Goal: Navigation & Orientation: Understand site structure

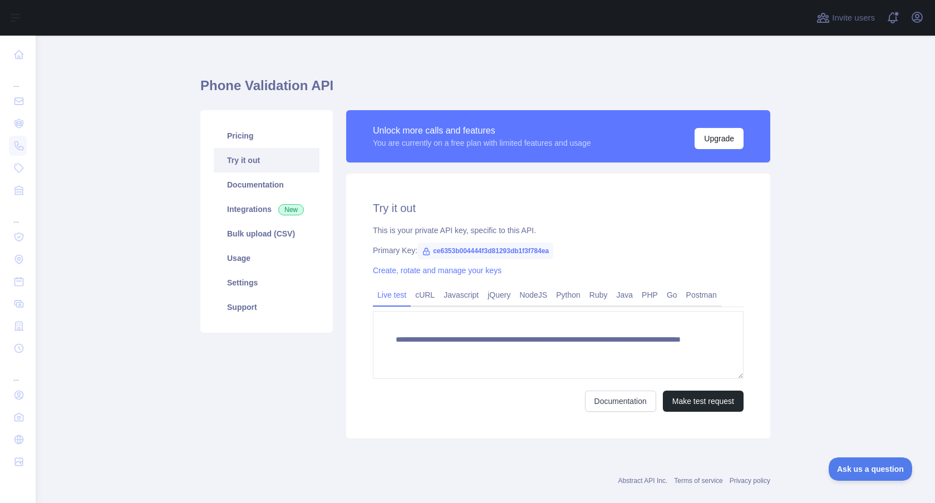
scroll to position [12, 0]
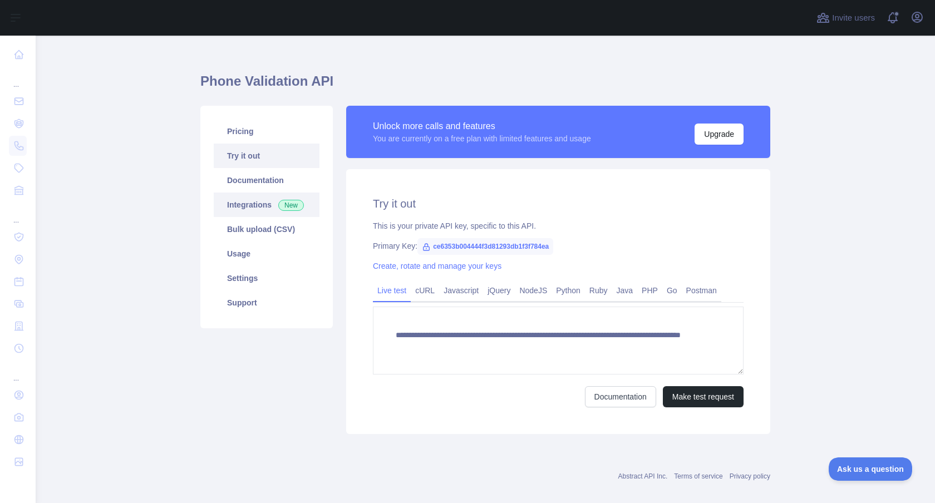
click at [271, 195] on link "Integrations New" at bounding box center [267, 205] width 106 height 24
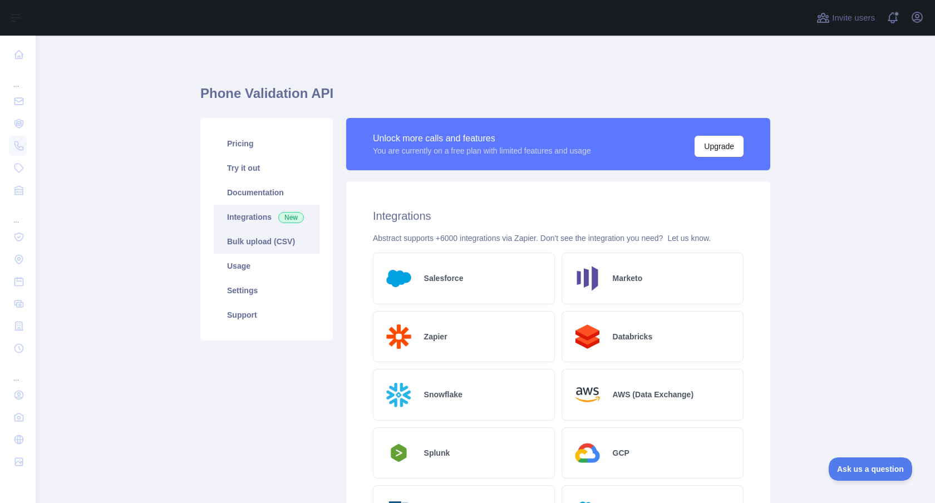
click at [292, 242] on link "Bulk upload (CSV)" at bounding box center [267, 241] width 106 height 24
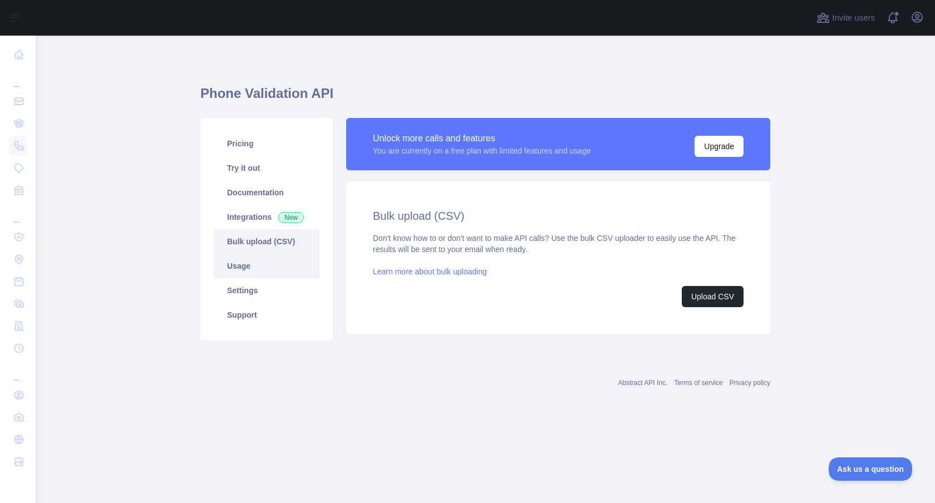
click at [274, 261] on link "Usage" at bounding box center [267, 266] width 106 height 24
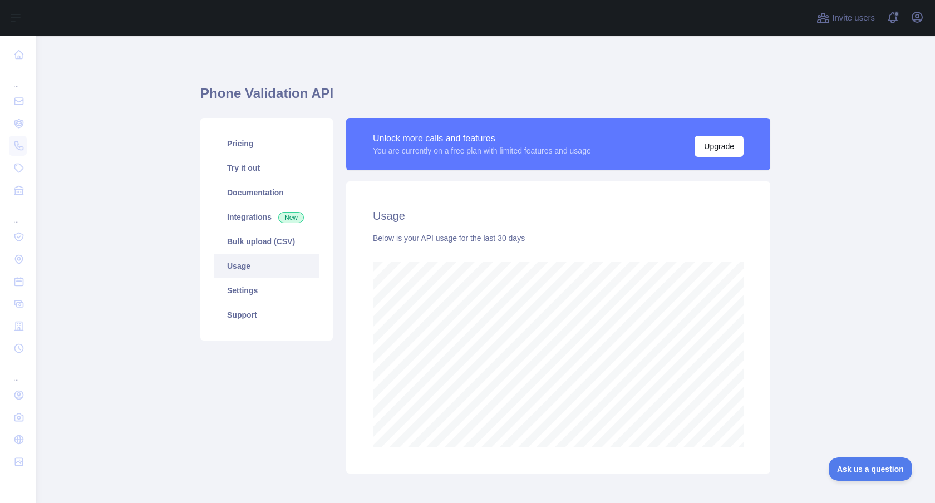
scroll to position [468, 900]
click at [268, 286] on link "Settings" at bounding box center [267, 290] width 106 height 24
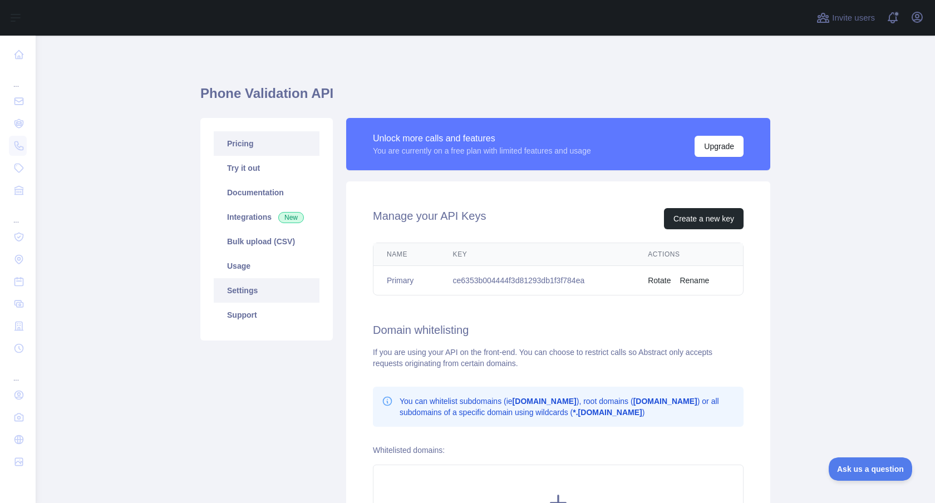
click at [267, 150] on link "Pricing" at bounding box center [267, 143] width 106 height 24
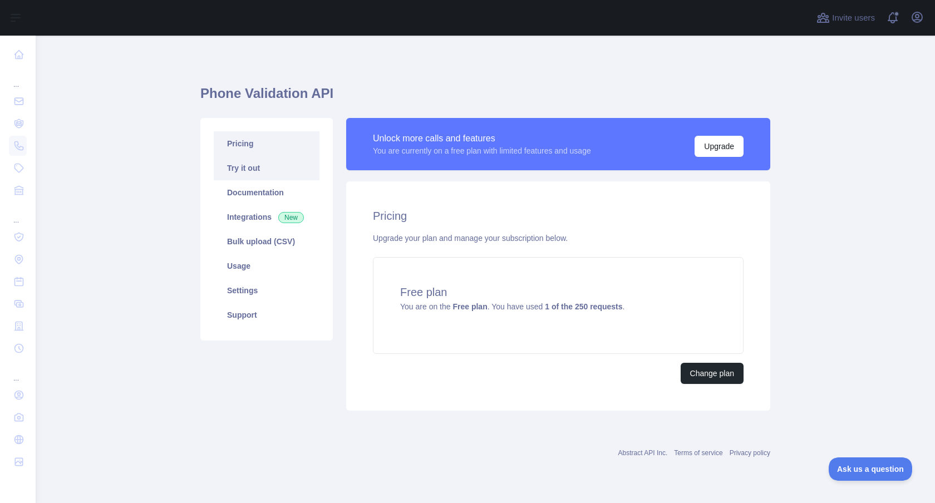
click at [261, 161] on link "Try it out" at bounding box center [267, 168] width 106 height 24
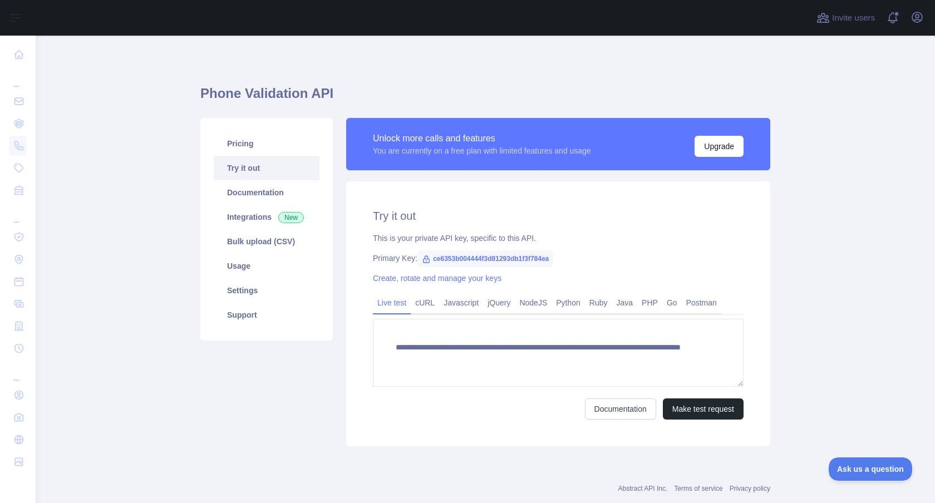
click at [265, 175] on link "Try it out" at bounding box center [267, 168] width 106 height 24
click at [265, 186] on link "Documentation" at bounding box center [267, 192] width 106 height 24
click at [291, 240] on link "Bulk upload (CSV)" at bounding box center [267, 241] width 106 height 24
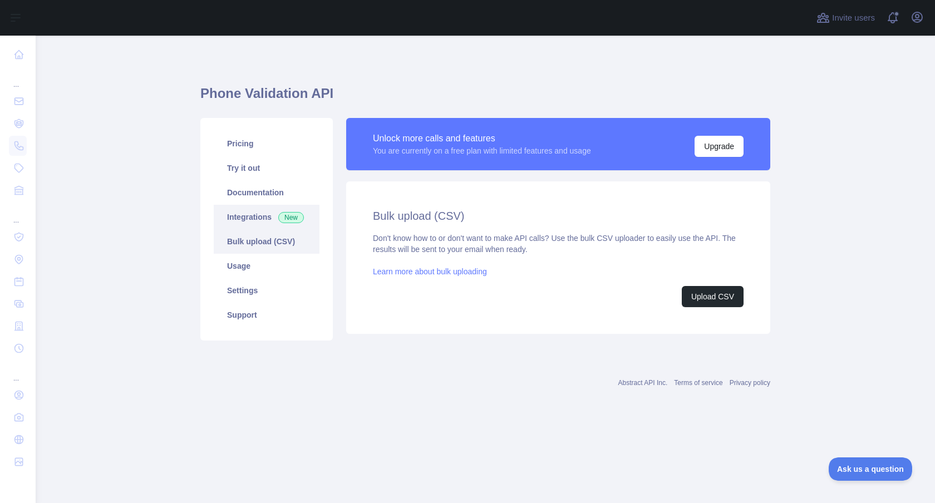
click at [278, 215] on link "Integrations New" at bounding box center [267, 217] width 106 height 24
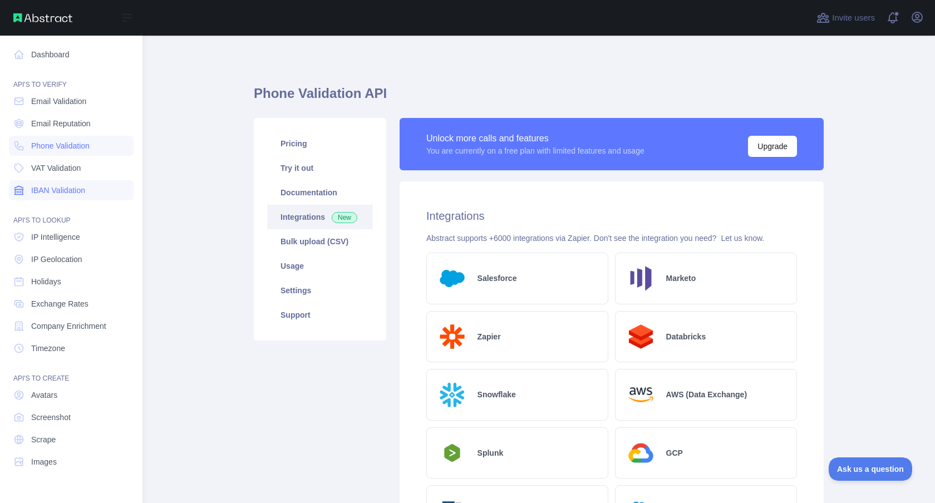
click at [79, 184] on link "IBAN Validation" at bounding box center [71, 190] width 125 height 20
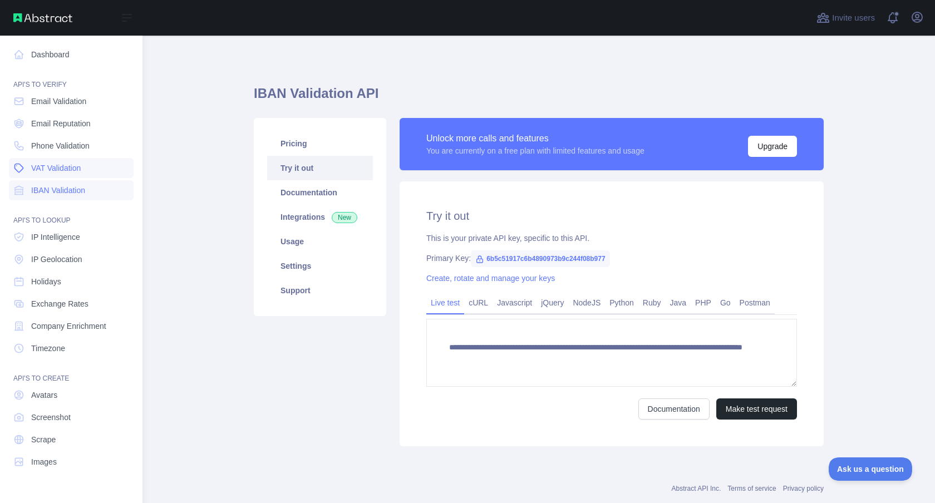
click at [77, 168] on span "VAT Validation" at bounding box center [56, 168] width 50 height 11
click at [73, 240] on span "IP Intelligence" at bounding box center [55, 237] width 49 height 11
click at [75, 263] on span "IP Geolocation" at bounding box center [56, 259] width 51 height 11
click at [78, 239] on span "IP Intelligence" at bounding box center [55, 237] width 49 height 11
click at [80, 299] on span "Exchange Rates" at bounding box center [59, 303] width 57 height 11
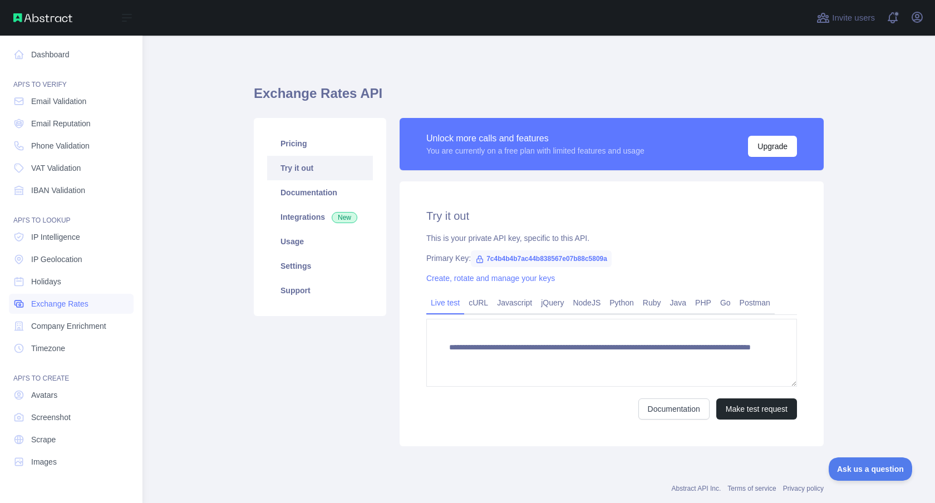
click at [93, 311] on link "Exchange Rates" at bounding box center [71, 304] width 125 height 20
click at [93, 322] on span "Company Enrichment" at bounding box center [68, 326] width 75 height 11
click at [89, 342] on link "Timezone" at bounding box center [71, 348] width 125 height 20
click at [83, 107] on link "Email Validation" at bounding box center [71, 101] width 125 height 20
